Goal: Communication & Community: Answer question/provide support

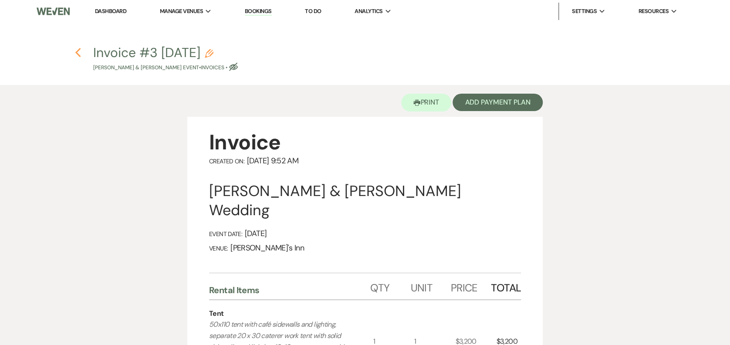
click at [78, 57] on icon "Previous" at bounding box center [78, 52] width 7 height 10
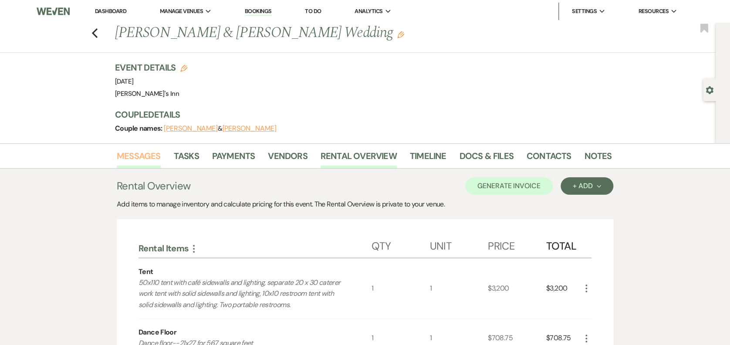
click at [142, 158] on link "Messages" at bounding box center [139, 158] width 44 height 19
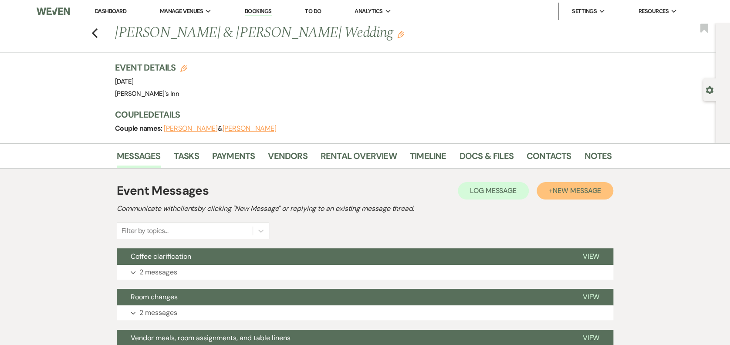
click at [560, 192] on span "New Message" at bounding box center [576, 190] width 48 height 9
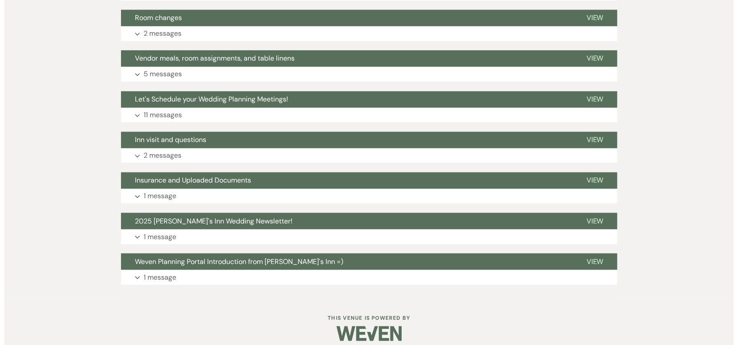
scroll to position [302, 0]
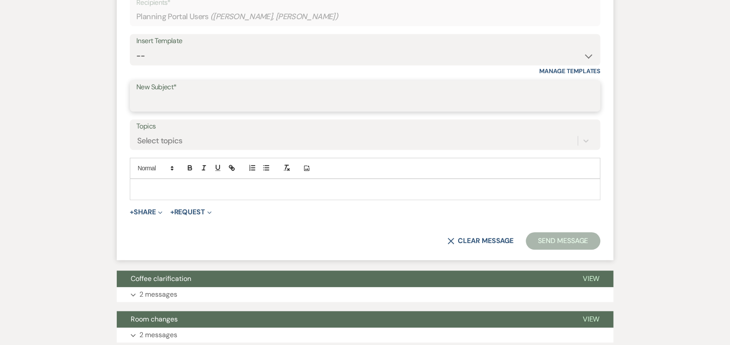
click at [161, 108] on input "New Subject*" at bounding box center [364, 102] width 457 height 17
type input "Final Bill/Master Invoice"
click at [183, 190] on p at bounding box center [365, 189] width 456 height 10
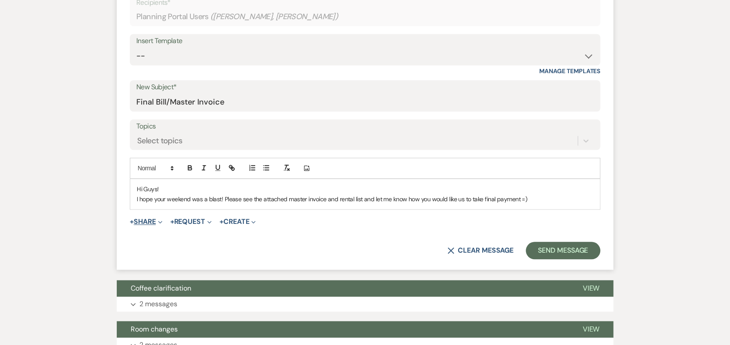
click at [157, 223] on button "+ Share Expand" at bounding box center [146, 221] width 33 height 7
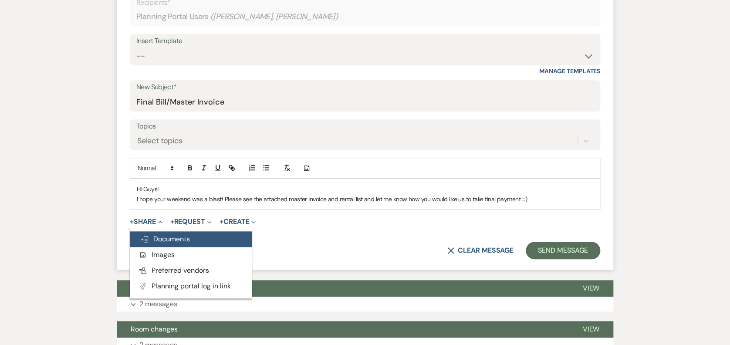
click at [194, 242] on button "Doc Upload Documents" at bounding box center [191, 239] width 122 height 16
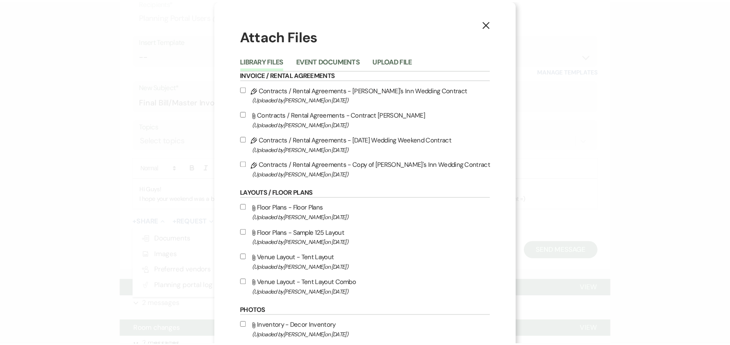
scroll to position [0, 0]
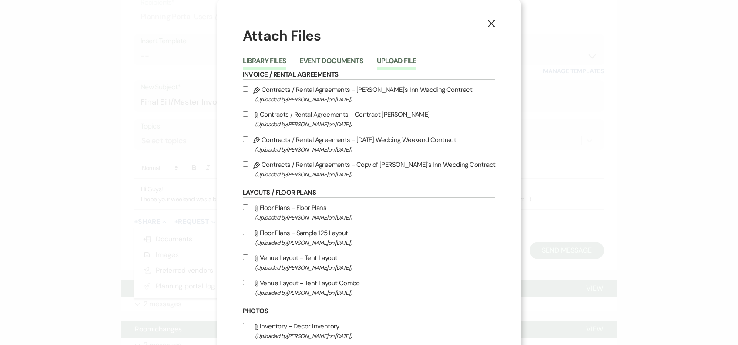
click at [380, 59] on button "Upload File" at bounding box center [397, 63] width 40 height 12
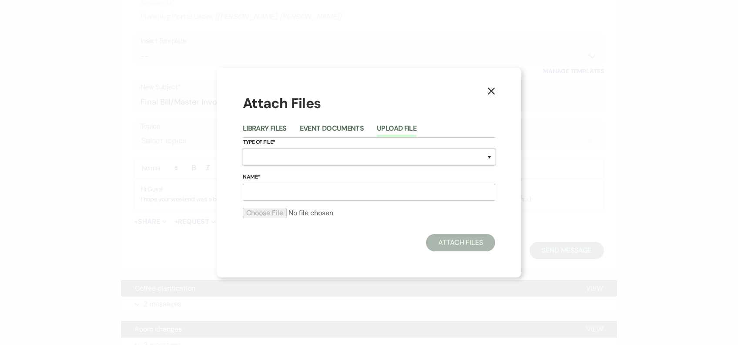
drag, startPoint x: 281, startPoint y: 163, endPoint x: 276, endPoint y: 159, distance: 5.9
click at [278, 163] on select "Special Event Insurance Vendor Certificate of Insurance Contracts / Rental Agre…" at bounding box center [369, 156] width 253 height 17
select select "22"
click at [243, 148] on select "Special Event Insurance Vendor Certificate of Insurance Contracts / Rental Agre…" at bounding box center [369, 156] width 253 height 17
click at [258, 194] on input "Name*" at bounding box center [369, 192] width 253 height 17
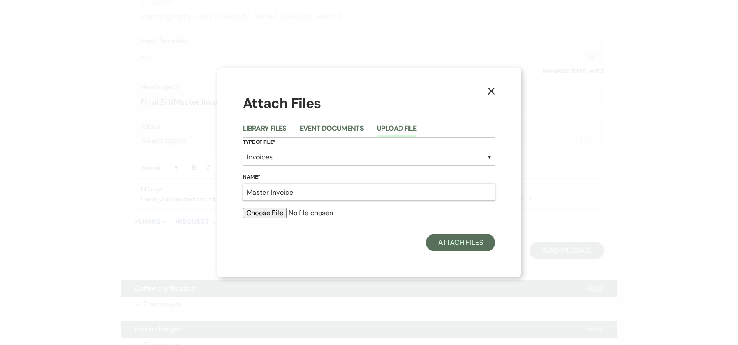
type input "Master Invoice"
click at [219, 236] on div "X Attach Files Library Files Event Documents Upload File Type of File* Special …" at bounding box center [369, 172] width 305 height 210
click at [251, 218] on div at bounding box center [369, 216] width 253 height 17
click at [252, 214] on input "file" at bounding box center [369, 213] width 253 height 10
type input "C:\fakepath\[PERSON_NAME] Wedding Master Invoice.xls"
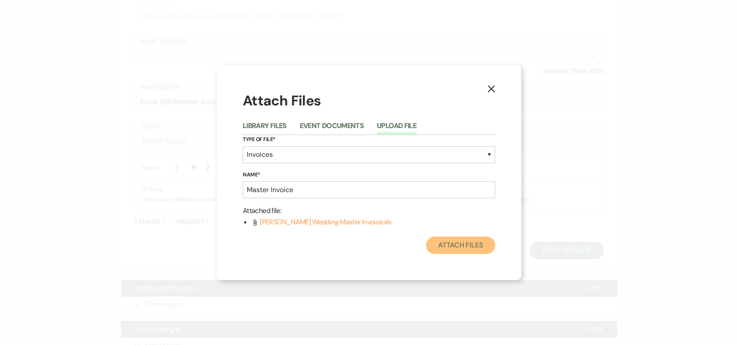
click at [459, 246] on button "Attach Files" at bounding box center [460, 244] width 69 height 17
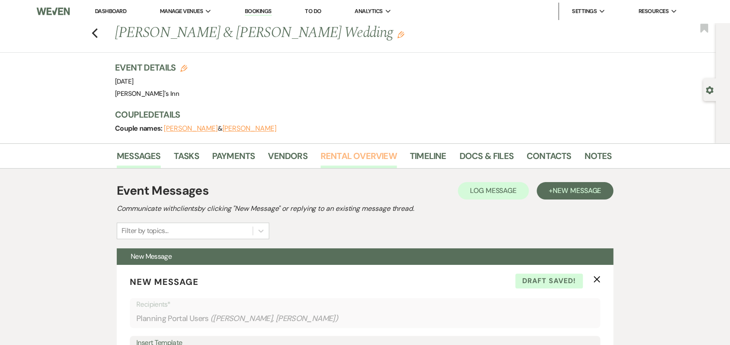
click at [331, 148] on li "Rental Overview" at bounding box center [364, 157] width 89 height 21
click at [337, 160] on link "Rental Overview" at bounding box center [358, 158] width 76 height 19
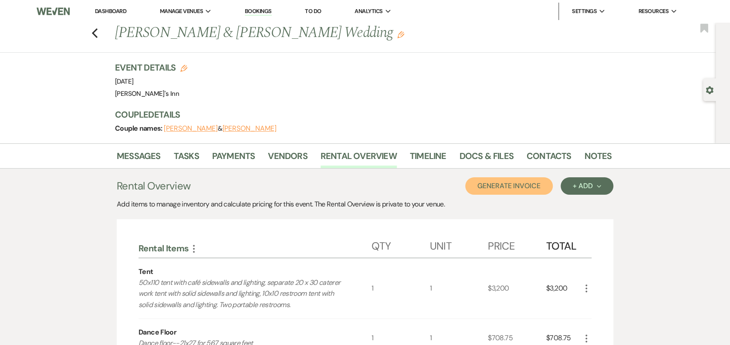
click at [510, 187] on button "Generate Invoice" at bounding box center [509, 185] width 88 height 17
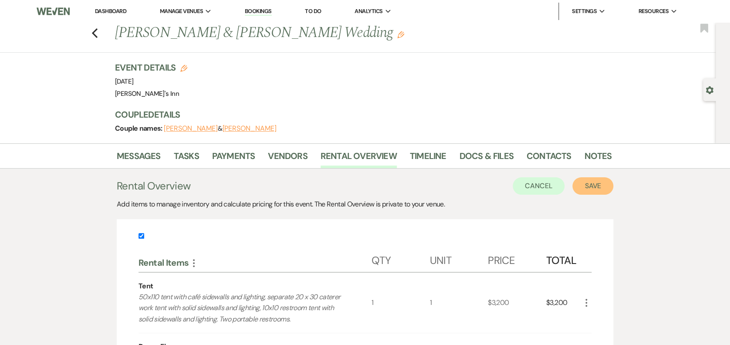
click at [591, 181] on button "Save" at bounding box center [592, 185] width 41 height 17
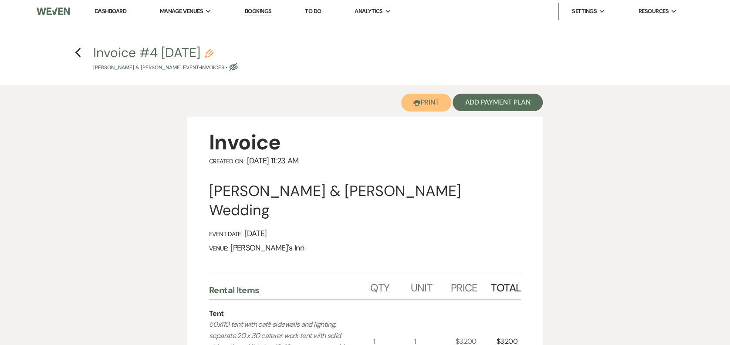
click at [425, 100] on button "Printer Print" at bounding box center [426, 103] width 50 height 18
click at [121, 3] on li "Dashboard" at bounding box center [111, 11] width 40 height 17
click at [114, 20] on li "Dashboard" at bounding box center [111, 11] width 40 height 17
click at [114, 15] on li "Dashboard" at bounding box center [111, 11] width 40 height 17
click at [115, 11] on link "Dashboard" at bounding box center [110, 10] width 31 height 7
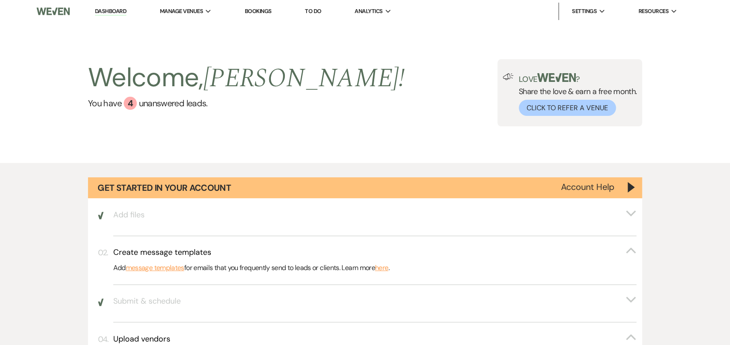
click at [108, 7] on li "Dashboard" at bounding box center [111, 11] width 40 height 17
click at [118, 14] on link "Dashboard" at bounding box center [110, 11] width 31 height 8
click at [255, 8] on link "Bookings" at bounding box center [258, 10] width 27 height 7
click at [263, 13] on link "Bookings" at bounding box center [258, 10] width 27 height 7
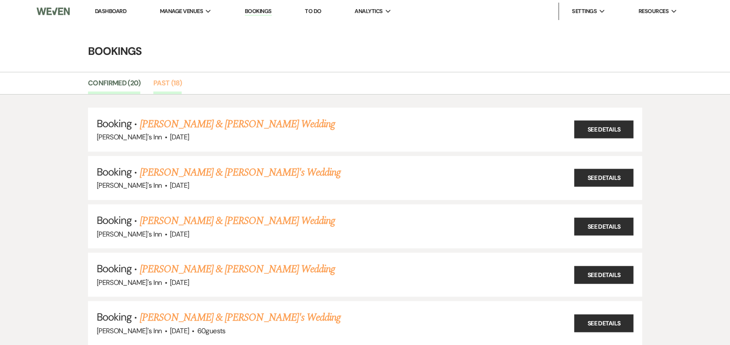
click at [177, 91] on link "Past (18)" at bounding box center [167, 85] width 28 height 17
click at [167, 94] on div "Confirmed (20) Past (18)" at bounding box center [365, 83] width 730 height 23
click at [178, 80] on link "Past (18)" at bounding box center [167, 85] width 28 height 17
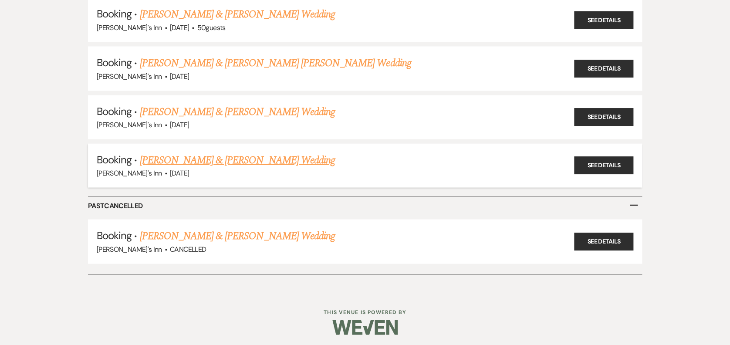
click at [230, 164] on link "[PERSON_NAME] & [PERSON_NAME] Wedding" at bounding box center [236, 160] width 195 height 16
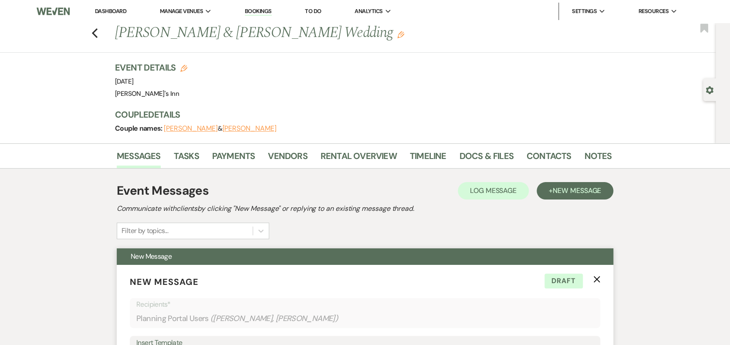
scroll to position [302, 0]
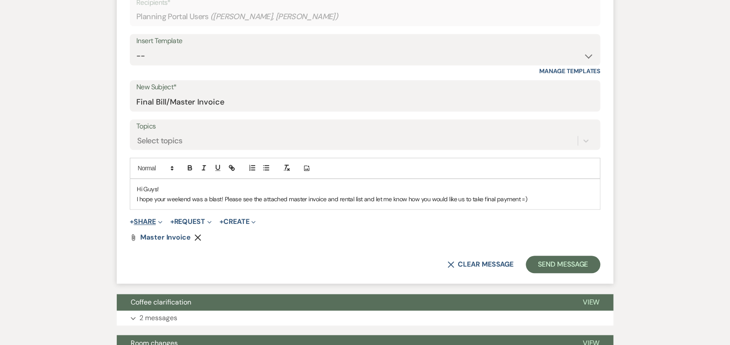
click at [148, 218] on button "+ Share Expand" at bounding box center [146, 221] width 33 height 7
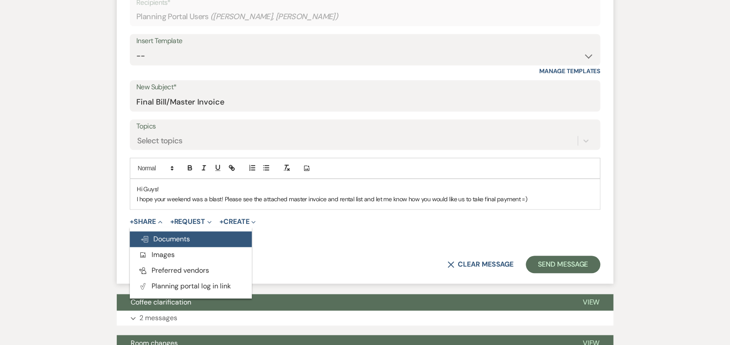
click at [211, 243] on button "Doc Upload Documents" at bounding box center [191, 239] width 122 height 16
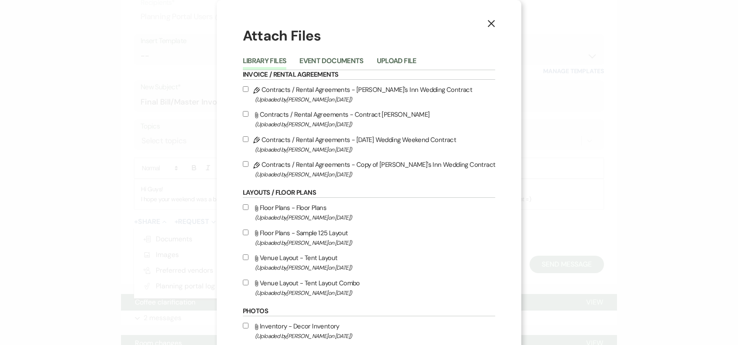
click at [411, 57] on button "Upload File" at bounding box center [397, 63] width 40 height 12
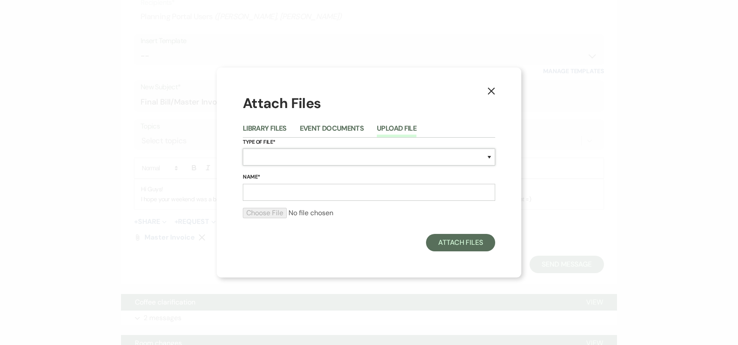
click at [276, 162] on select "Special Event Insurance Vendor Certificate of Insurance Contracts / Rental Agre…" at bounding box center [369, 156] width 253 height 17
select select "22"
click at [243, 148] on select "Special Event Insurance Vendor Certificate of Insurance Contracts / Rental Agre…" at bounding box center [369, 156] width 253 height 17
click at [292, 193] on input "Name*" at bounding box center [369, 192] width 253 height 17
type input "rental list"
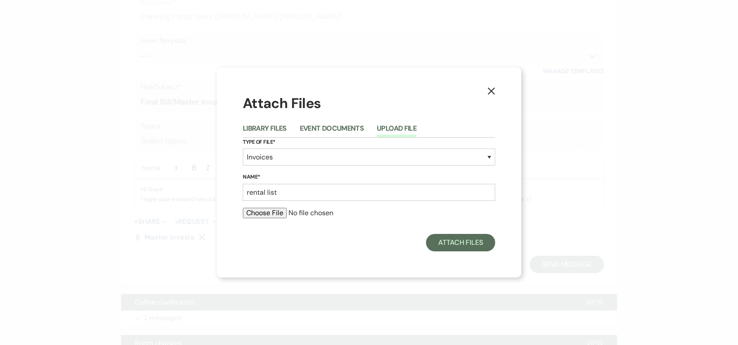
click at [258, 214] on input "file" at bounding box center [369, 213] width 253 height 10
type input "C:\fakepath\Rental Overview _ Booked Event _ Weven.pdf"
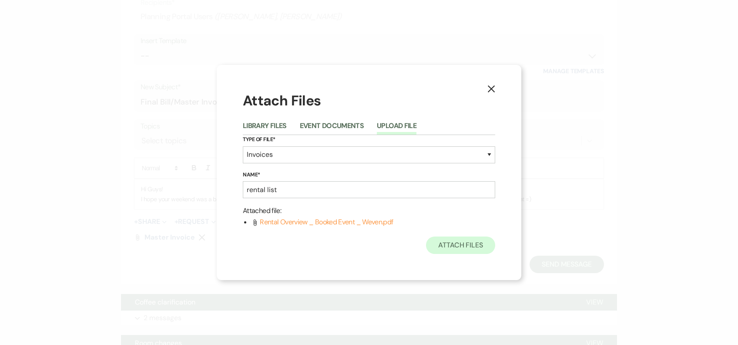
click at [471, 256] on div "X Attach Files Library Files Event Documents Upload File Type of File* Special …" at bounding box center [369, 172] width 305 height 215
click at [475, 234] on div "Attach Files Library Files Event Documents Upload File Type of File* Special Ev…" at bounding box center [369, 172] width 253 height 162
click at [481, 240] on button "Attach Files" at bounding box center [460, 244] width 69 height 17
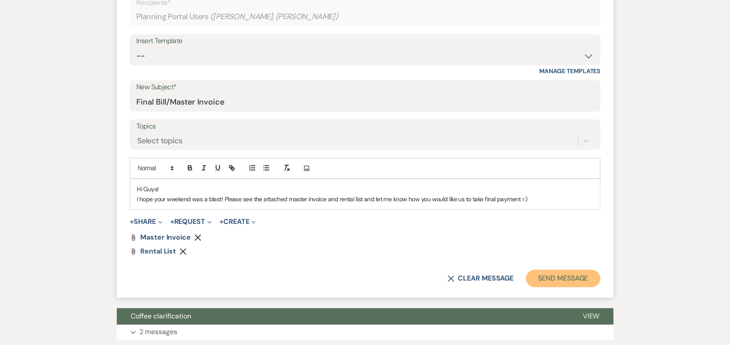
click at [532, 274] on button "Send Message" at bounding box center [562, 277] width 74 height 17
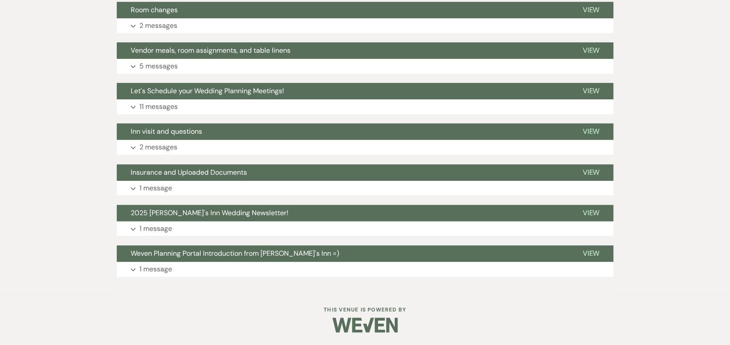
scroll to position [0, 0]
